Goal: Task Accomplishment & Management: Complete application form

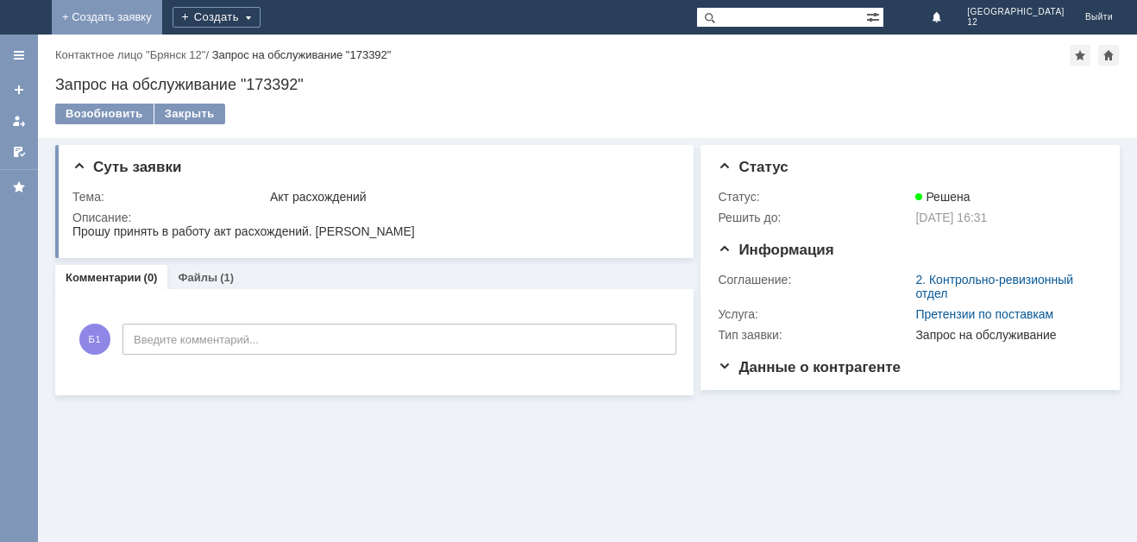
click at [162, 19] on link "+ Создать заявку" at bounding box center [107, 17] width 110 height 34
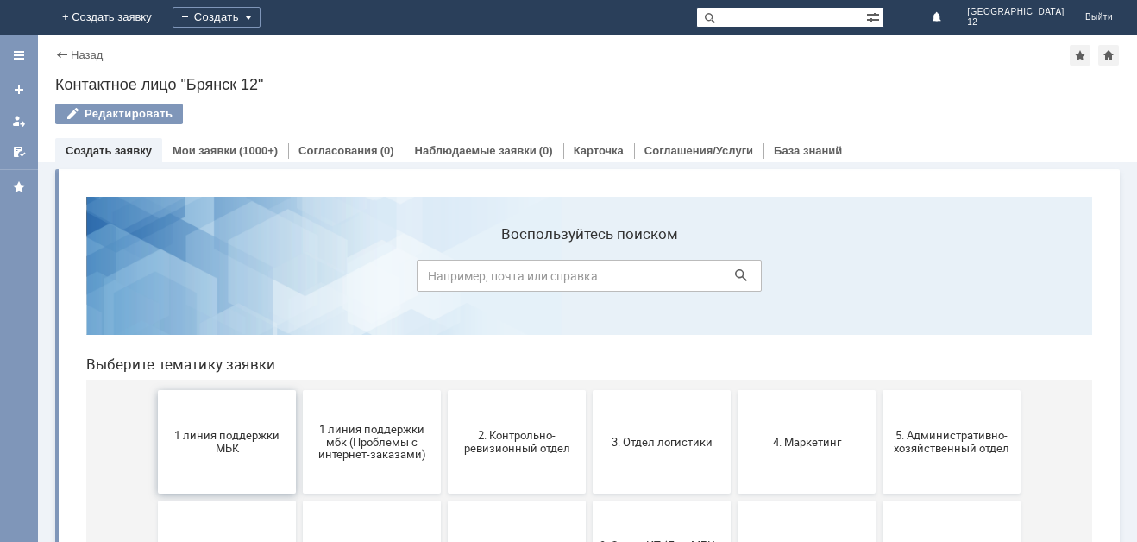
click at [241, 462] on button "1 линия поддержки МБК" at bounding box center [227, 441] width 138 height 103
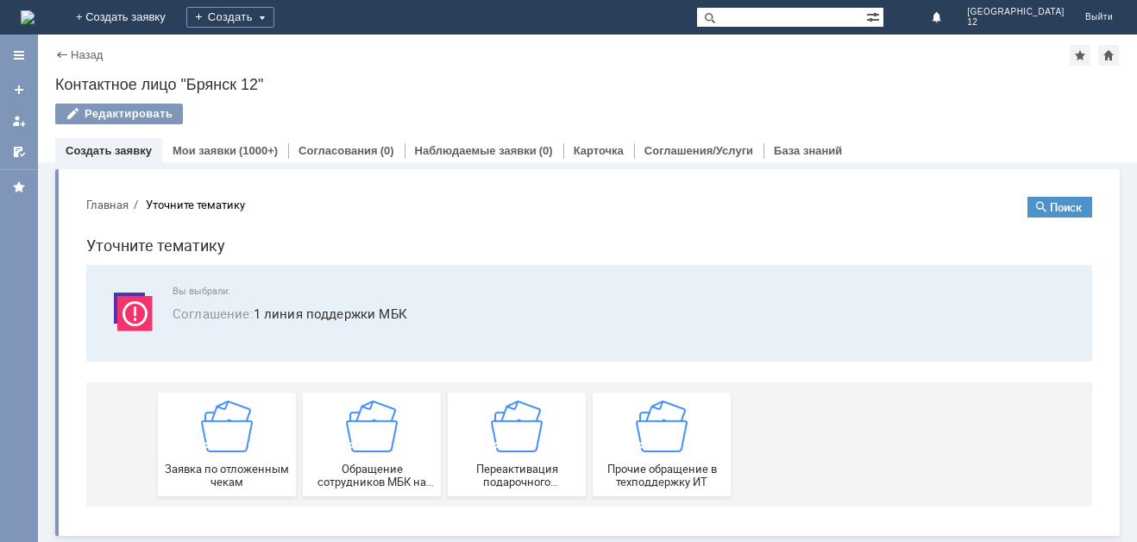
click at [241, 462] on span "Заявка по отложенным чекам" at bounding box center [227, 475] width 128 height 26
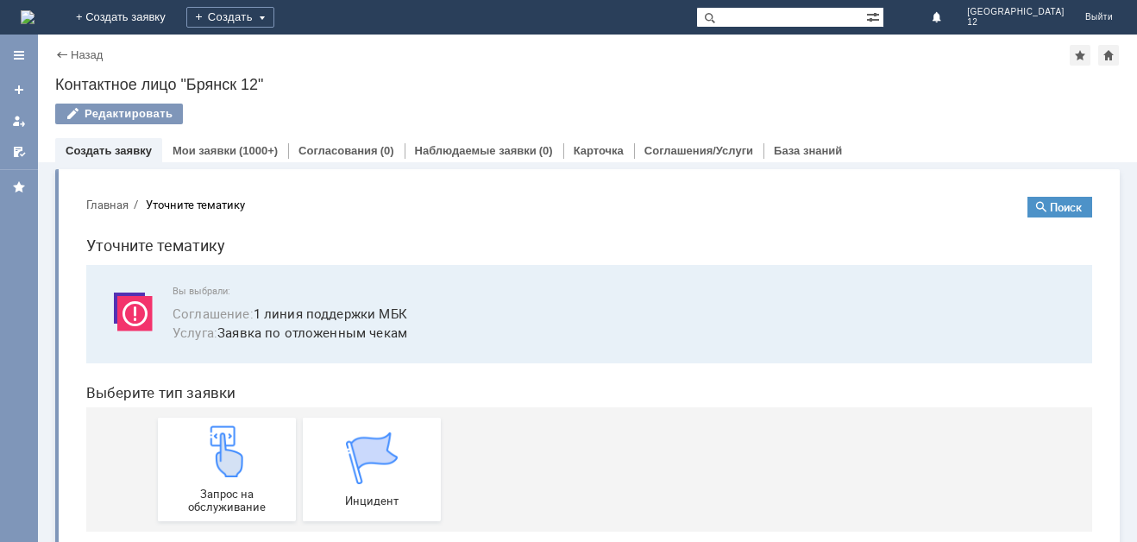
click at [241, 462] on img at bounding box center [227, 451] width 52 height 52
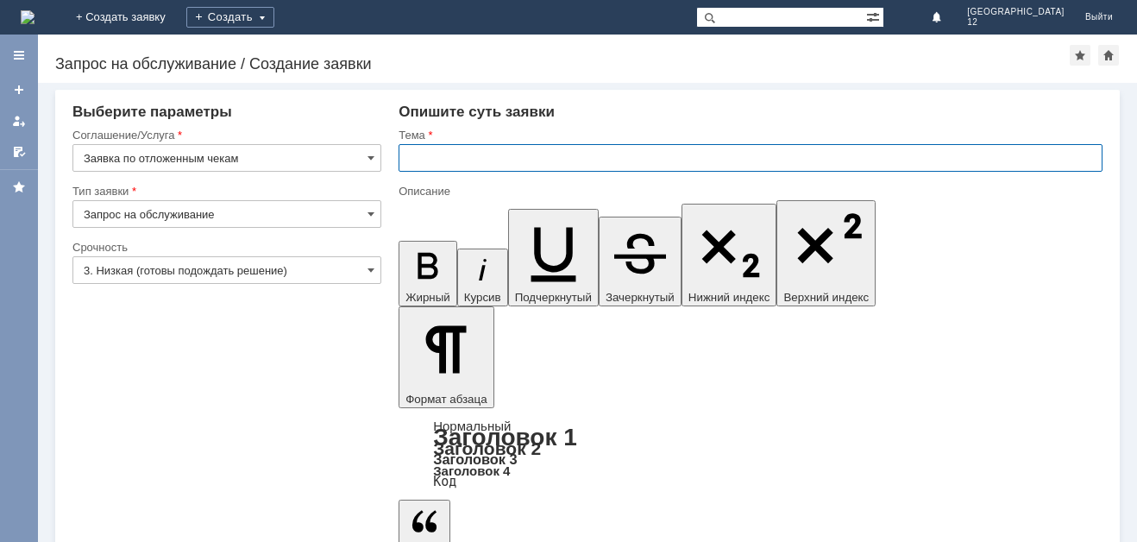
click at [411, 156] on input "text" at bounding box center [750, 158] width 704 height 28
type input "Отл чек 18.09.2025."
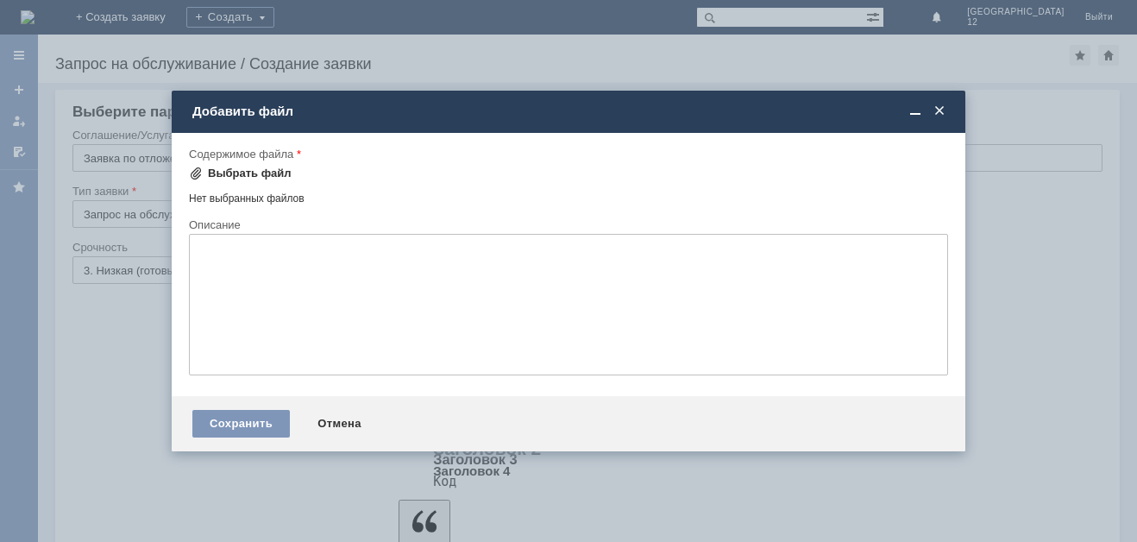
click at [229, 177] on div "Выбрать файл" at bounding box center [250, 173] width 84 height 14
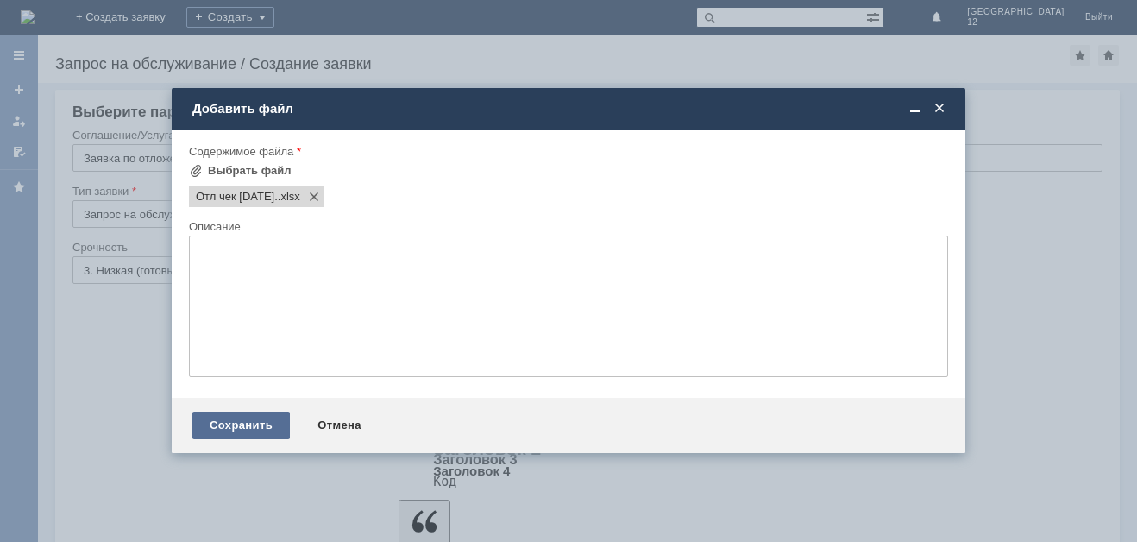
click at [226, 417] on div "Сохранить" at bounding box center [240, 425] width 97 height 28
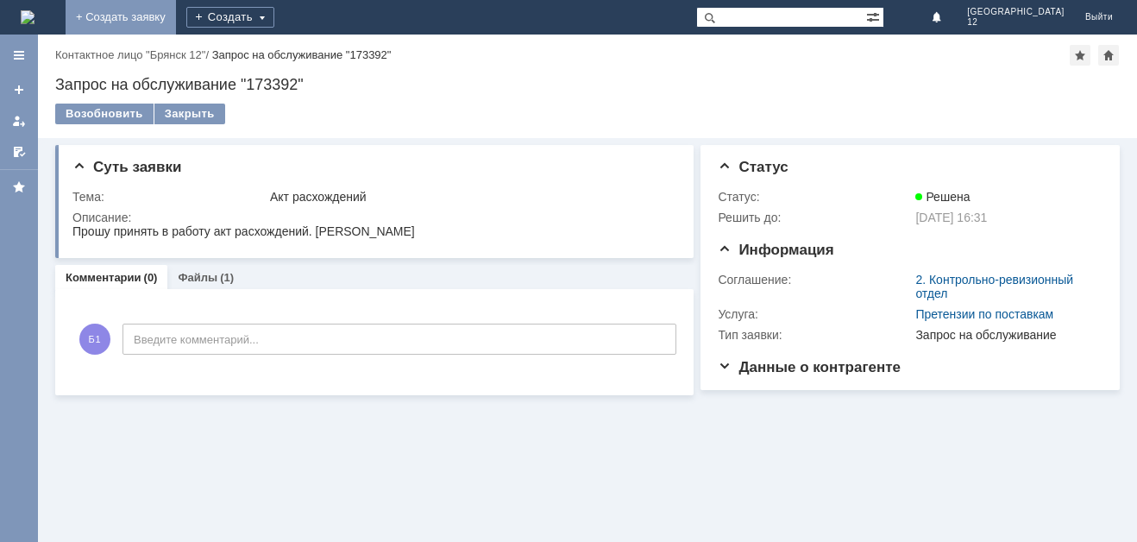
click at [176, 12] on link "+ Создать заявку" at bounding box center [121, 17] width 110 height 34
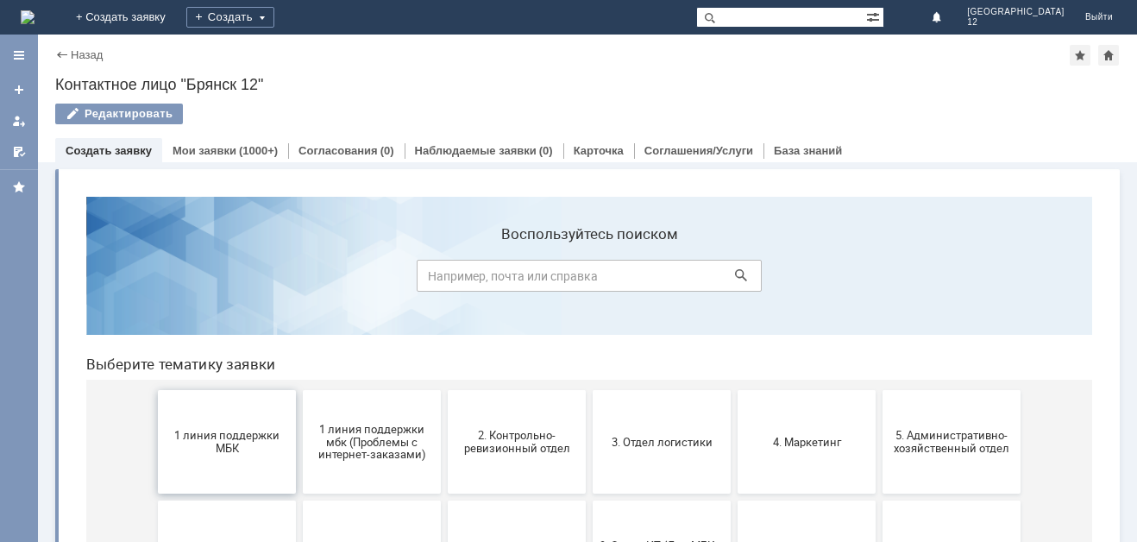
click at [216, 435] on span "1 линия поддержки МБК" at bounding box center [227, 442] width 128 height 26
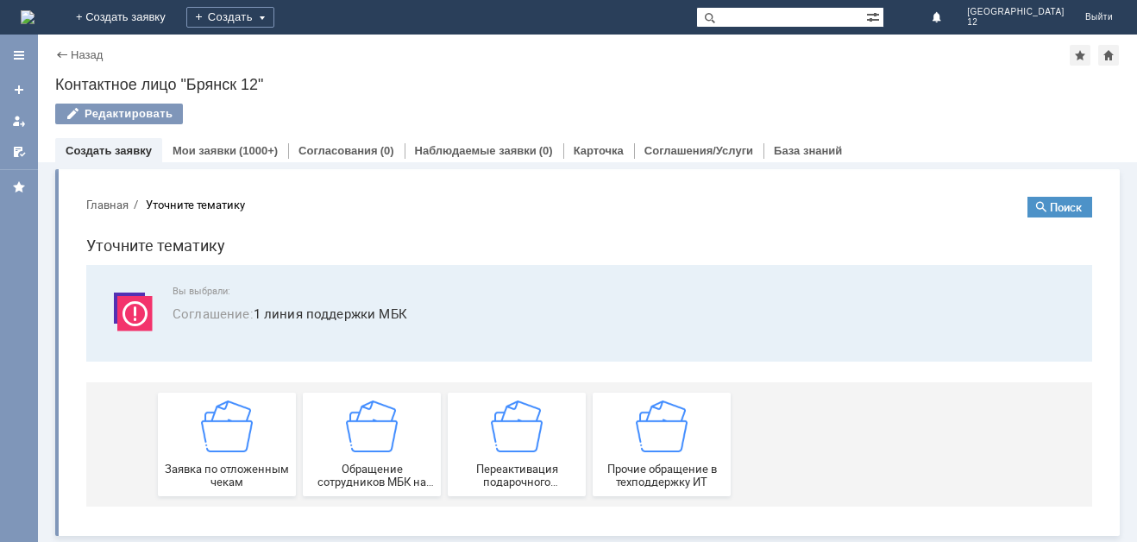
click at [216, 435] on img at bounding box center [227, 426] width 52 height 52
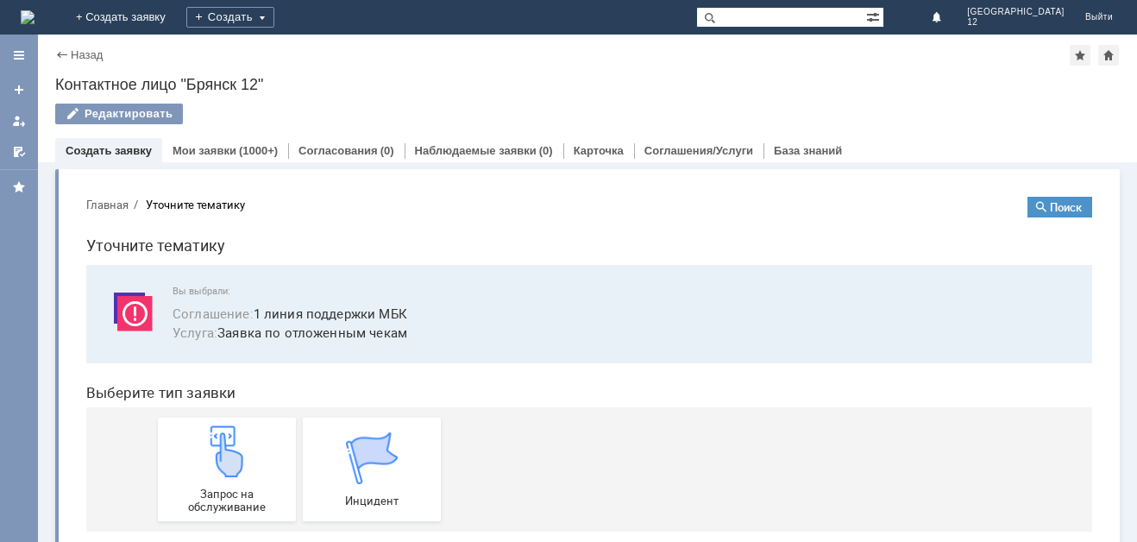
click at [216, 435] on img at bounding box center [227, 451] width 52 height 52
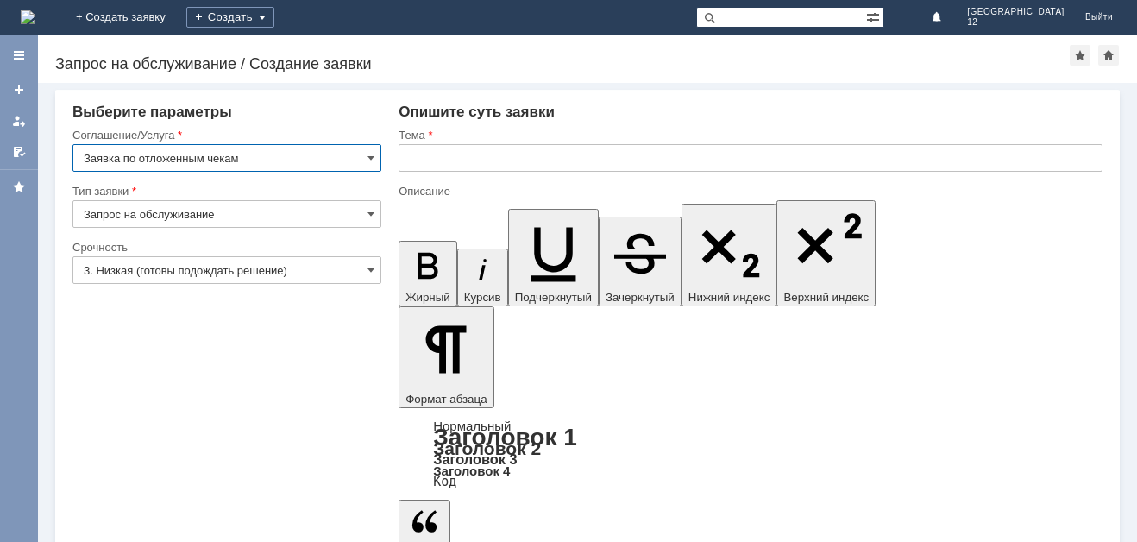
click at [404, 157] on input "text" at bounding box center [750, 158] width 704 height 28
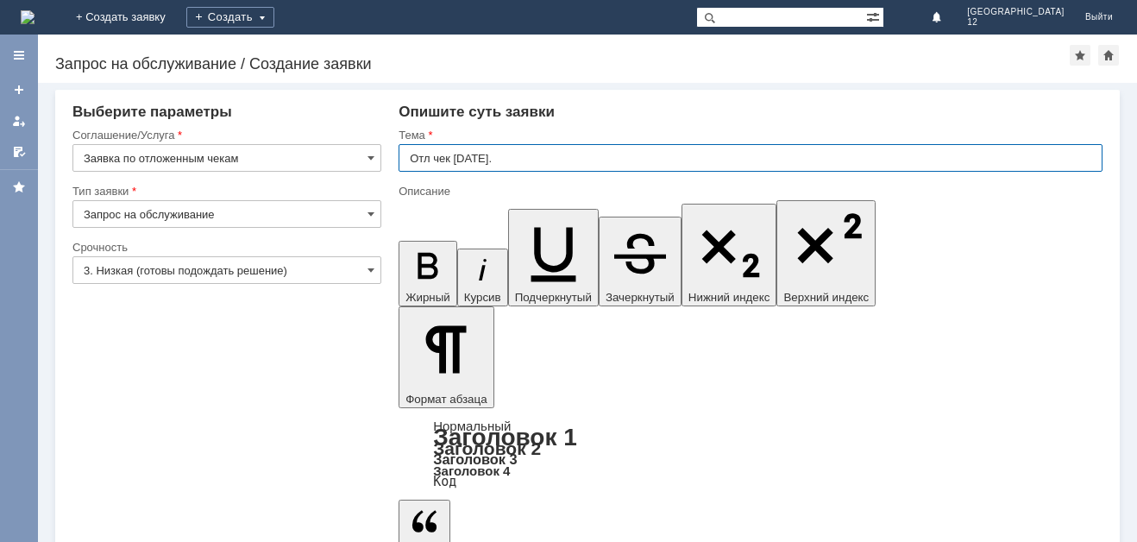
type input "Отл чек 19.09.2025."
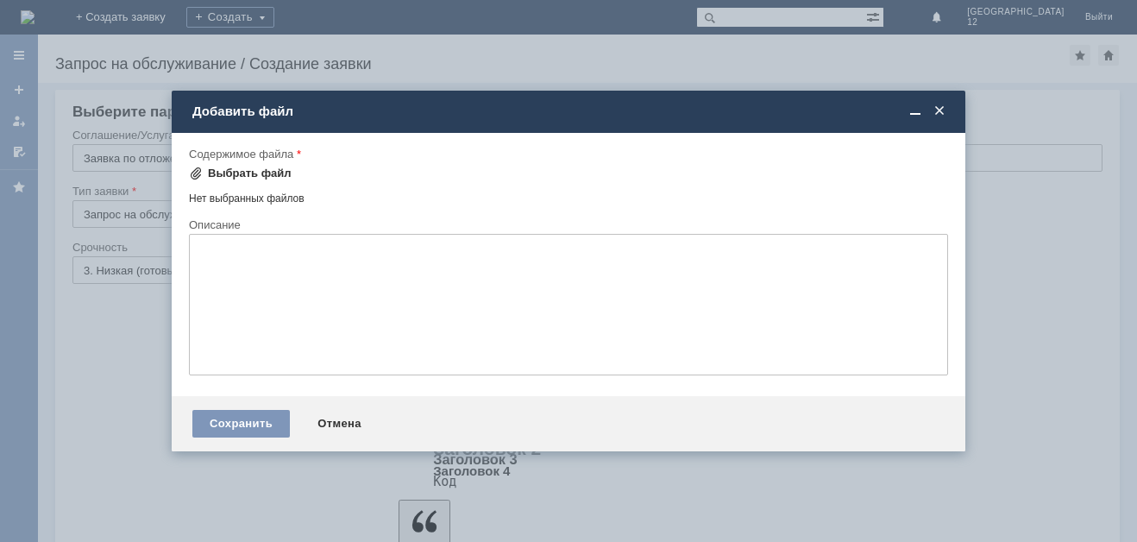
click at [241, 174] on div "Выбрать файл" at bounding box center [250, 173] width 84 height 14
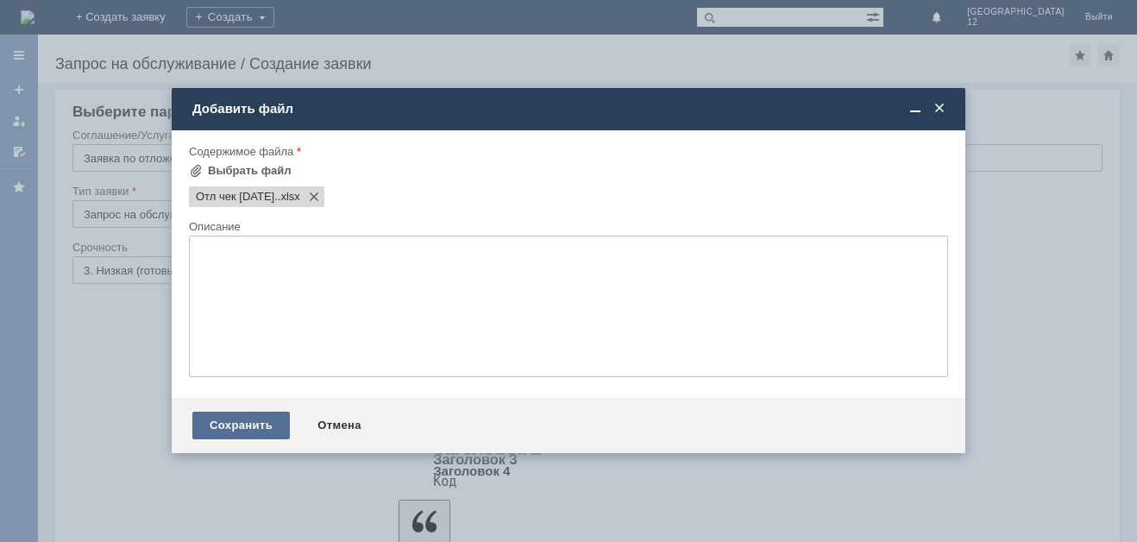
click at [242, 423] on div "Сохранить" at bounding box center [240, 425] width 97 height 28
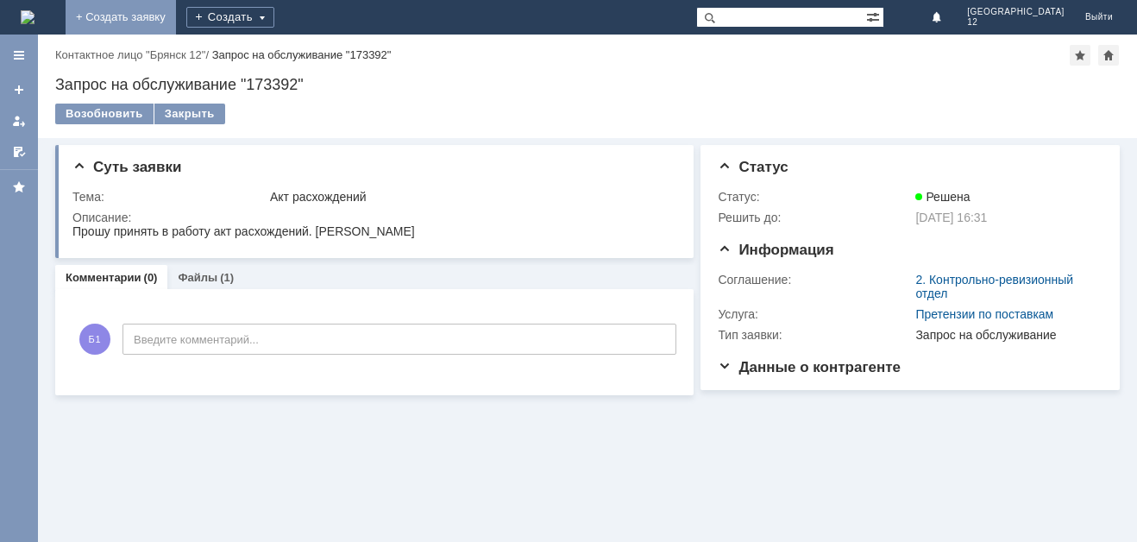
click at [176, 12] on link "+ Создать заявку" at bounding box center [121, 17] width 110 height 34
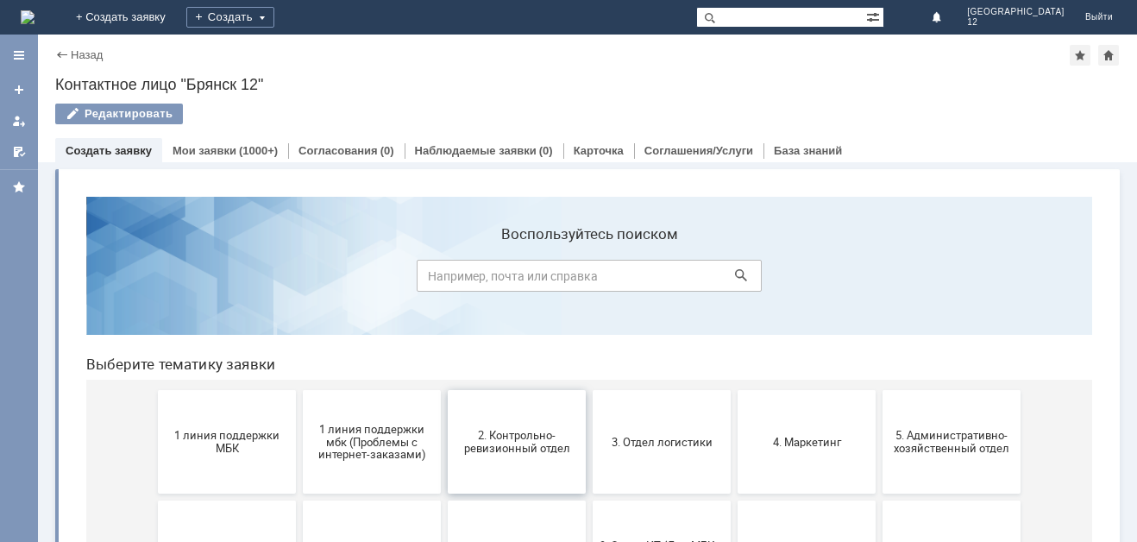
scroll to position [86, 0]
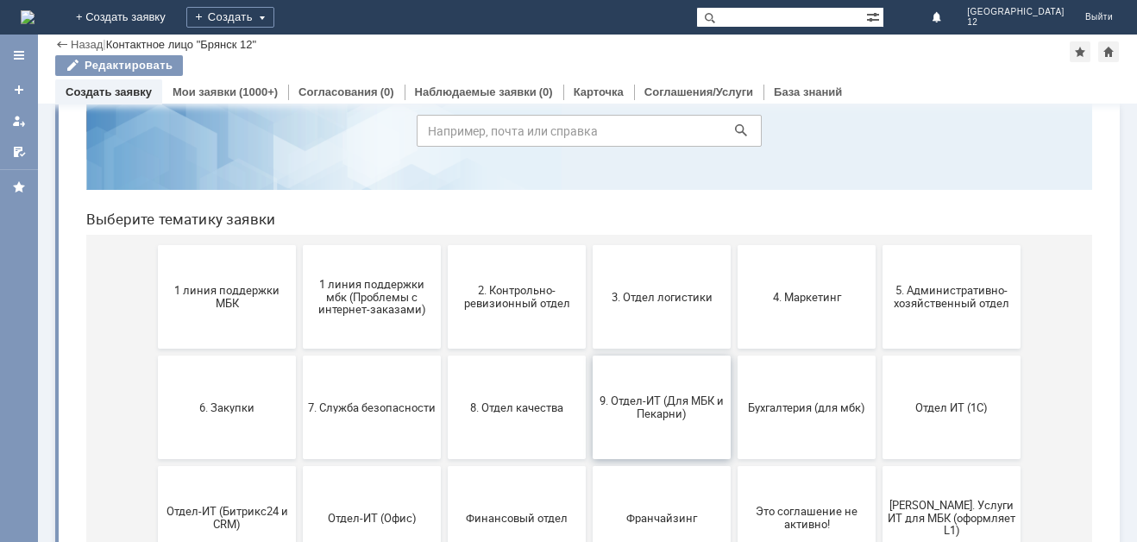
click at [651, 380] on button "9. Отдел-ИТ (Для МБК и Пекарни)" at bounding box center [662, 406] width 138 height 103
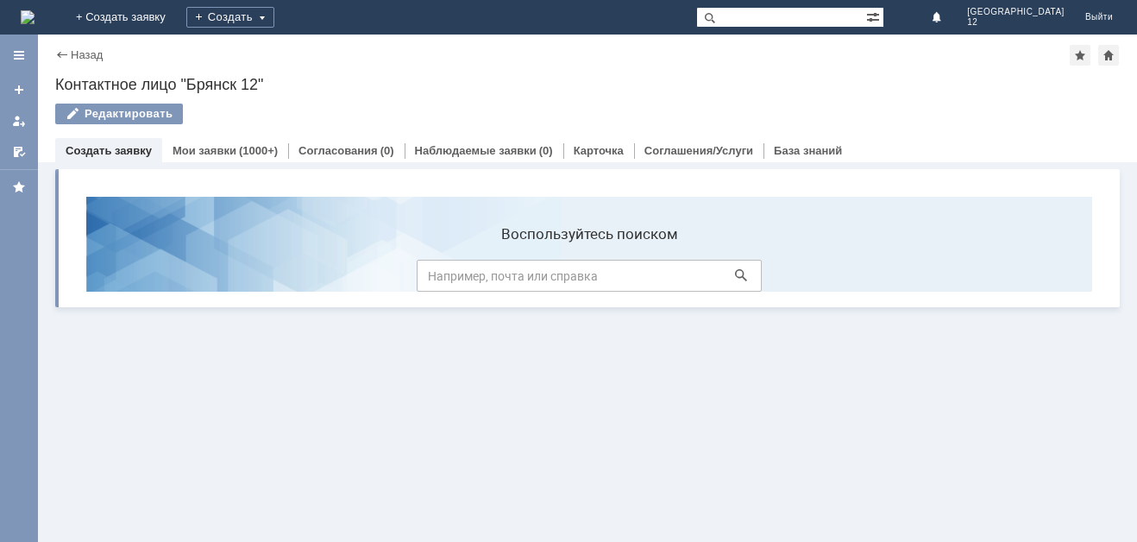
scroll to position [0, 0]
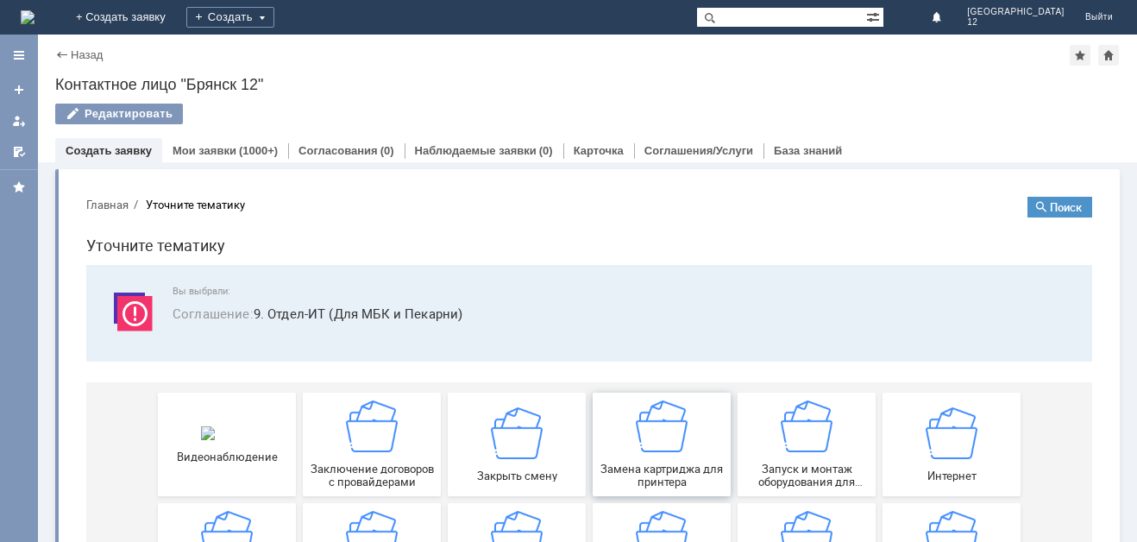
click at [683, 446] on div "Замена картриджа для принтера" at bounding box center [662, 444] width 128 height 88
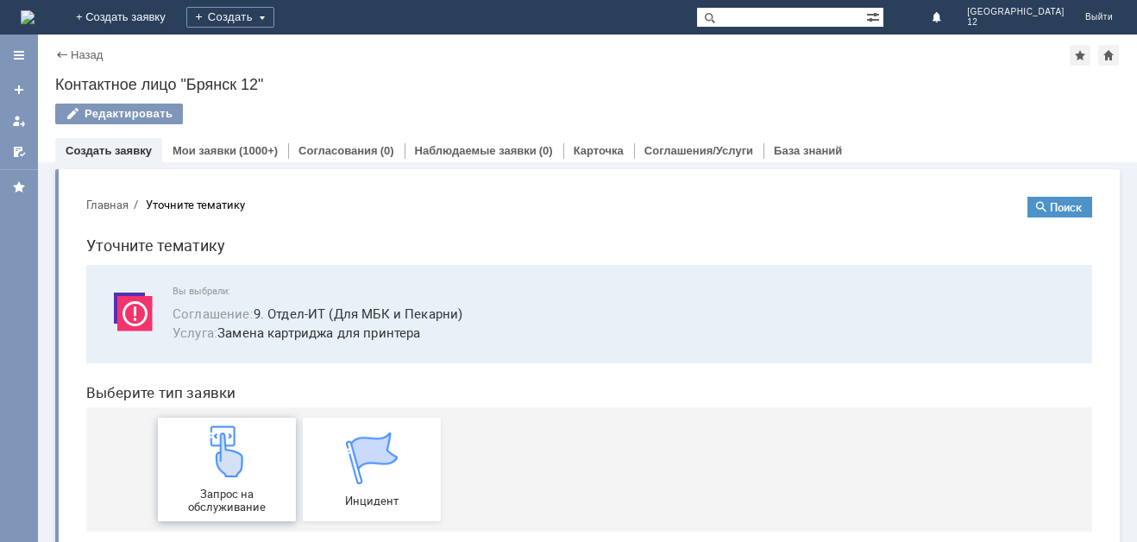
click at [236, 464] on img at bounding box center [227, 451] width 52 height 52
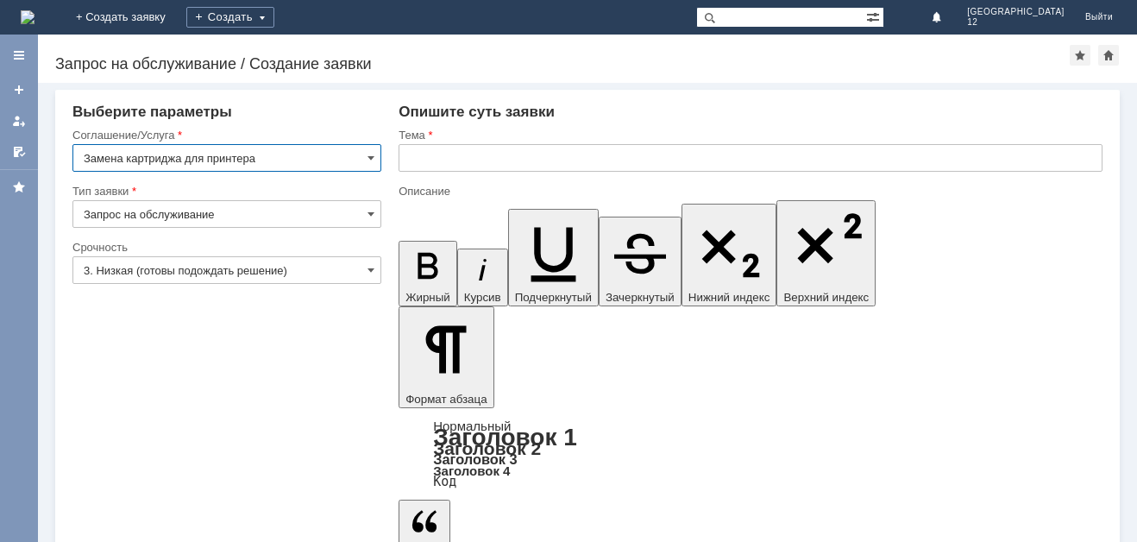
click at [421, 157] on input "text" at bounding box center [750, 158] width 704 height 28
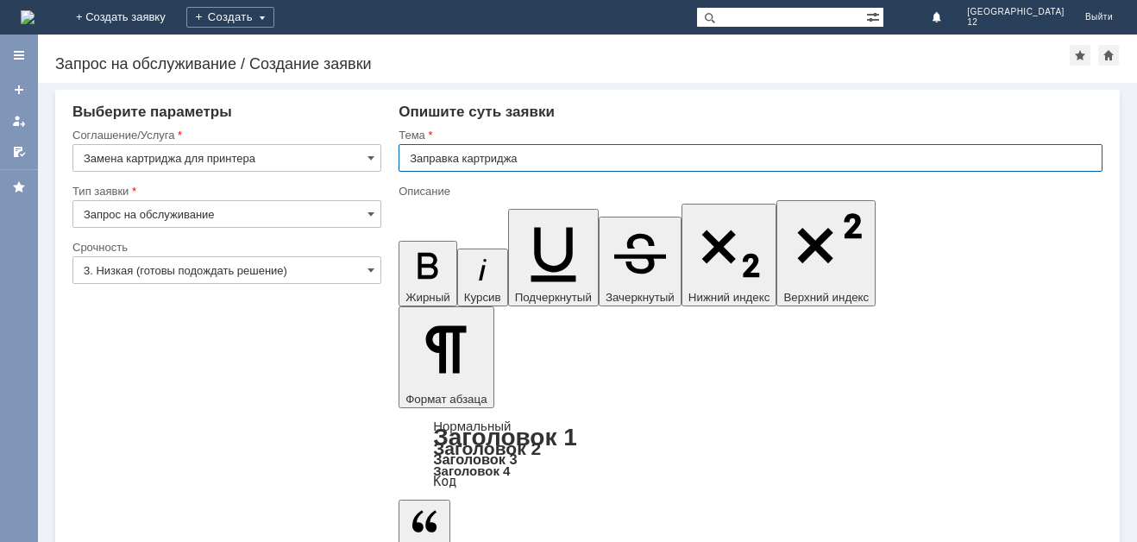
type input "Заправка картриджа"
